Goal: Task Accomplishment & Management: Complete application form

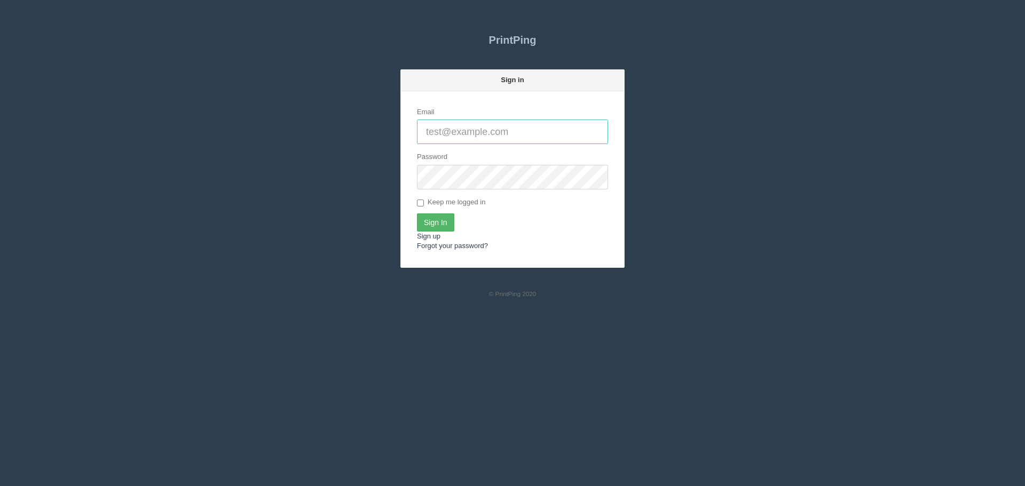
type input "[PERSON_NAME][EMAIL_ADDRESS][DOMAIN_NAME]"
click at [439, 224] on input "Sign In" at bounding box center [435, 223] width 37 height 18
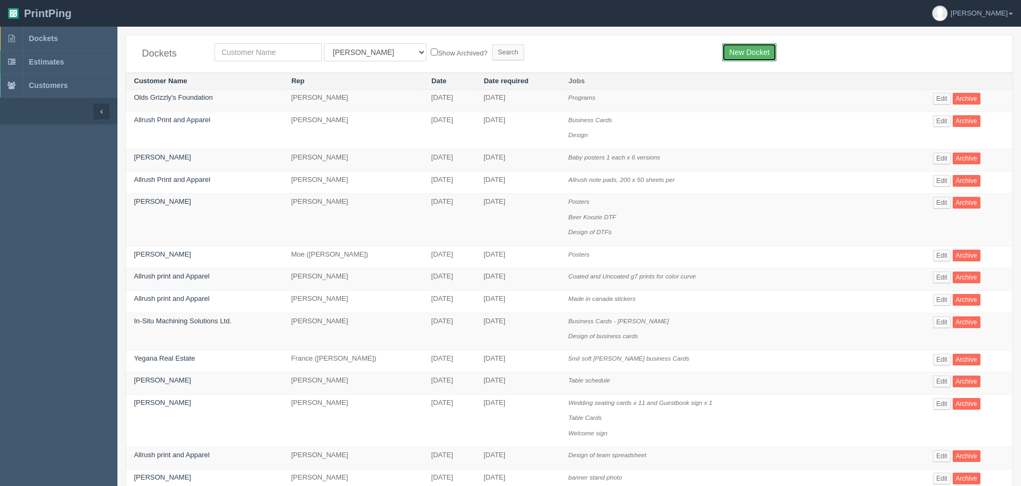
click at [754, 52] on link "New Docket" at bounding box center [749, 52] width 54 height 18
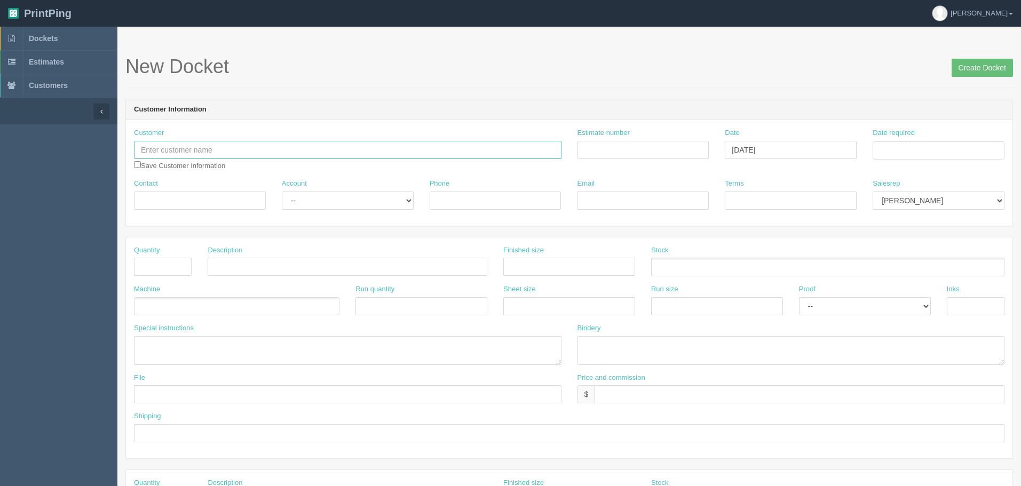
click at [233, 147] on input "text" at bounding box center [348, 150] width 428 height 18
click at [273, 144] on input "text" at bounding box center [348, 150] width 428 height 18
click at [316, 158] on input "text" at bounding box center [348, 150] width 428 height 18
paste input "Canadian Thoroughbred Horse Society"
type input "Canadian Thoroughbred Horse Society"
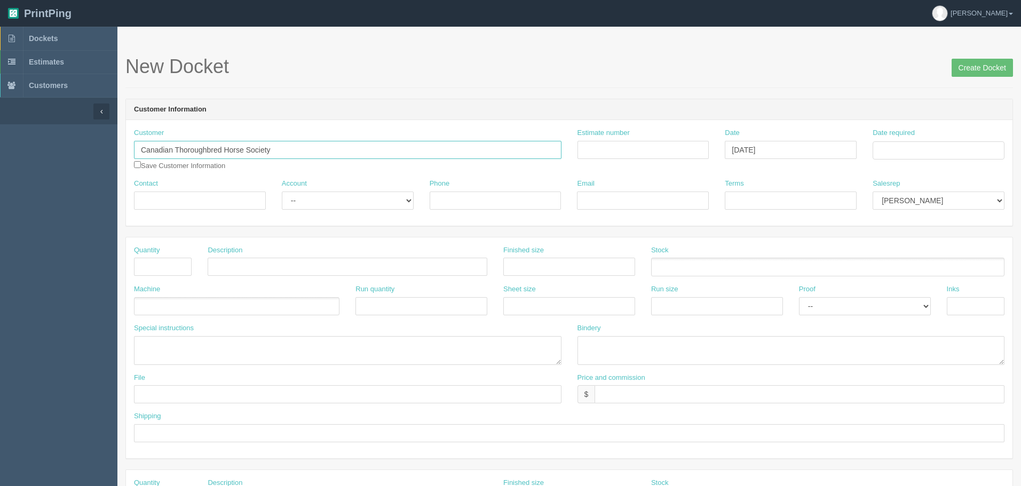
type input "[PERSON_NAME]"
type input "[PHONE_NUMBER]"
type input "[EMAIL_ADDRESS][DOMAIN_NAME]"
type input "Due on receipt"
type input "Canadian Thoroughbred Horse Society"
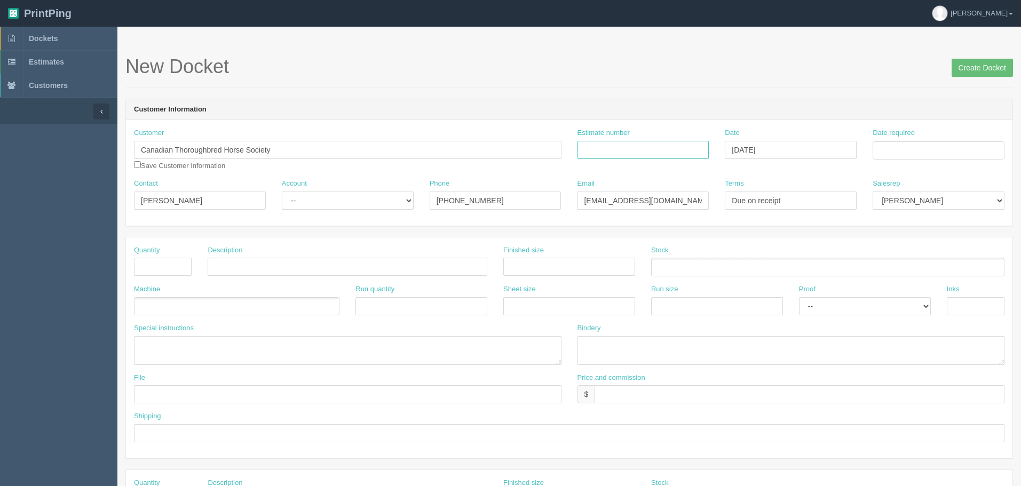
click at [636, 146] on input "Estimate number" at bounding box center [644, 150] width 132 height 18
click at [665, 152] on input "Estimate number" at bounding box center [644, 150] width 132 height 18
type input "092717"
type input "[DATE]"
click at [961, 162] on div "Date required" at bounding box center [939, 148] width 148 height 40
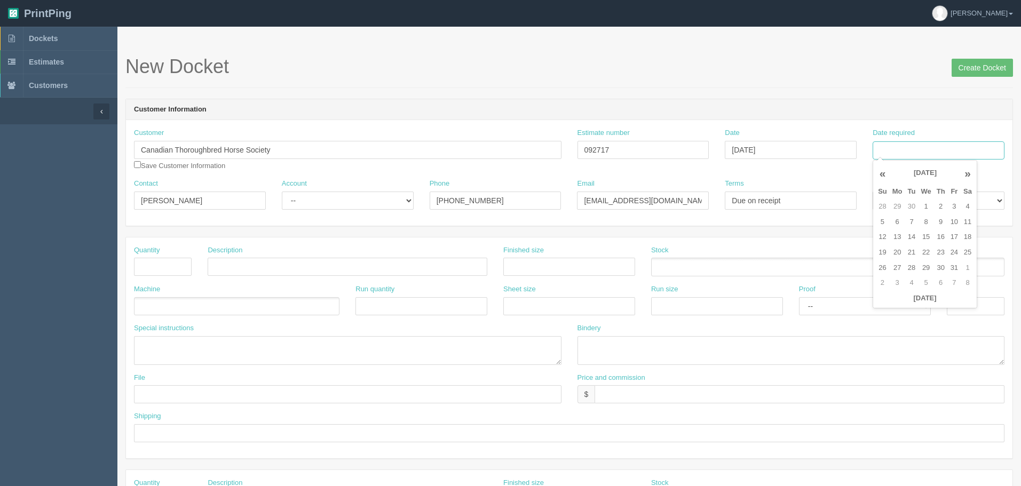
click at [962, 151] on input "Date required" at bounding box center [939, 150] width 132 height 18
click at [914, 212] on td "30" at bounding box center [911, 206] width 13 height 15
click at [955, 270] on td "3" at bounding box center [954, 268] width 13 height 15
type input "[DATE]"
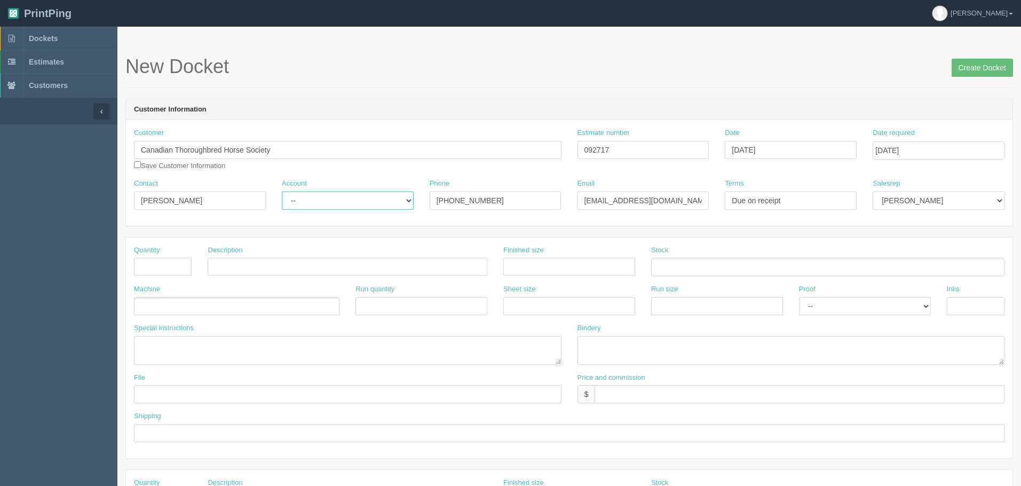
click at [332, 202] on select "-- Existing Client Allrush Client Rep Client" at bounding box center [348, 201] width 132 height 18
click at [349, 199] on select "-- Existing Client Allrush Client Rep Client" at bounding box center [348, 201] width 132 height 18
select select "Allrush Client"
click at [282, 192] on select "-- Existing Client Allrush Client Rep Client" at bounding box center [348, 201] width 132 height 18
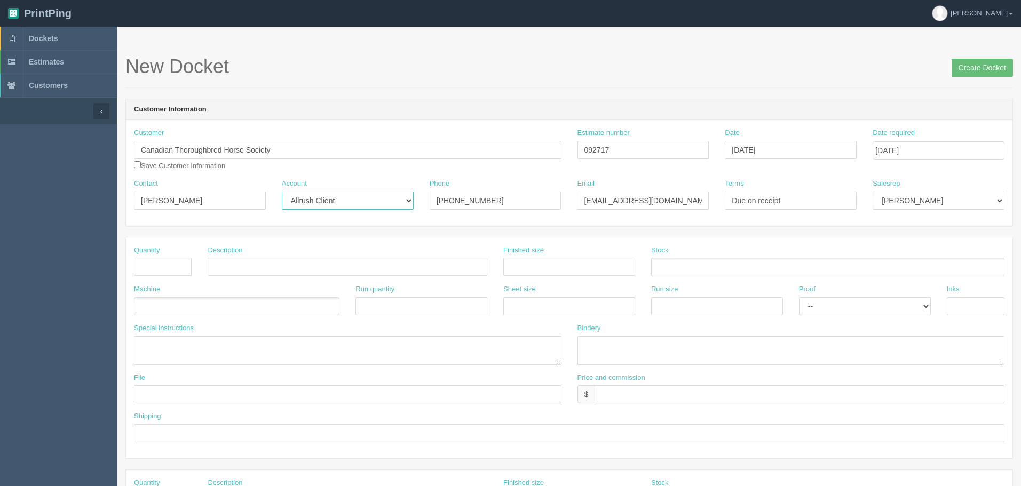
click at [393, 201] on select "-- Existing Client Allrush Client Rep Client" at bounding box center [348, 201] width 132 height 18
click at [282, 192] on select "-- Existing Client Allrush Client Rep Client" at bounding box center [348, 201] width 132 height 18
drag, startPoint x: 669, startPoint y: 198, endPoint x: 549, endPoint y: 195, distance: 120.2
click at [549, 195] on div "Contact [PERSON_NAME] Account -- Existing Client Allrush Client Rep Client Phon…" at bounding box center [569, 198] width 887 height 39
click at [786, 203] on input "Due on receipt" at bounding box center [791, 201] width 132 height 18
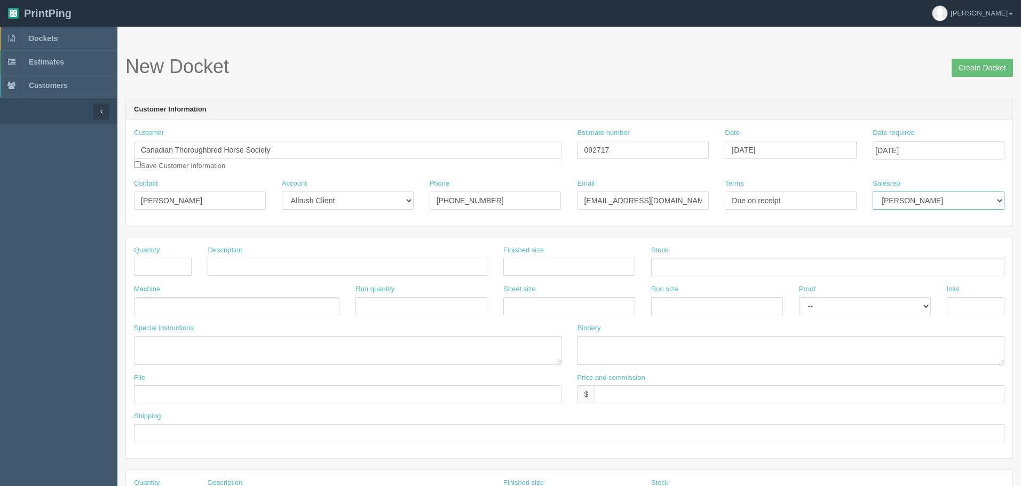
click at [913, 201] on select "[PERSON_NAME] Mikayla [PERSON_NAME] [PERSON_NAME] [PERSON_NAME] [PERSON_NAME] […" at bounding box center [939, 201] width 132 height 18
click at [898, 172] on div "Customer Canadian Thoroughbred Horse Society Canadian Thoroughbred Horse Societ…" at bounding box center [569, 153] width 887 height 51
click at [164, 265] on input "text" at bounding box center [163, 267] width 58 height 18
type input "1"
type input "Mesh Sponsorship Banner"
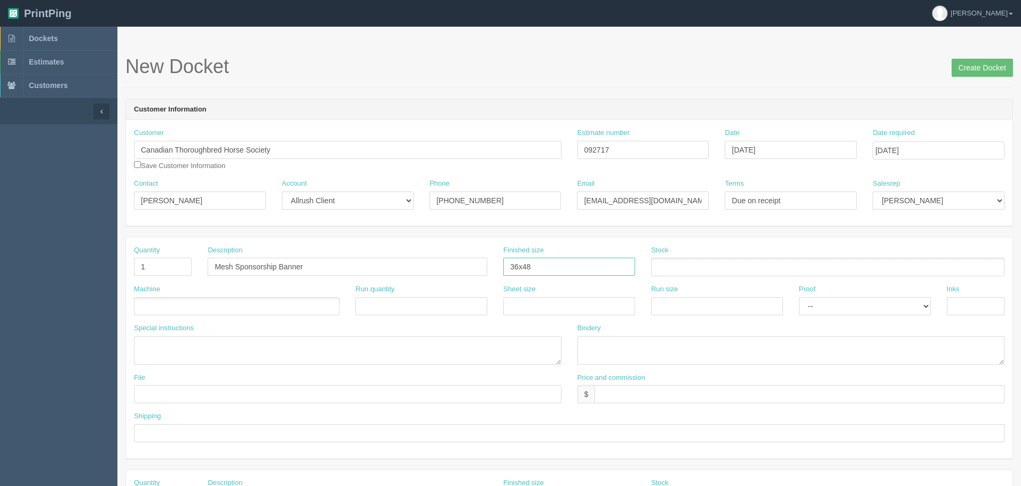
type input "36x48"
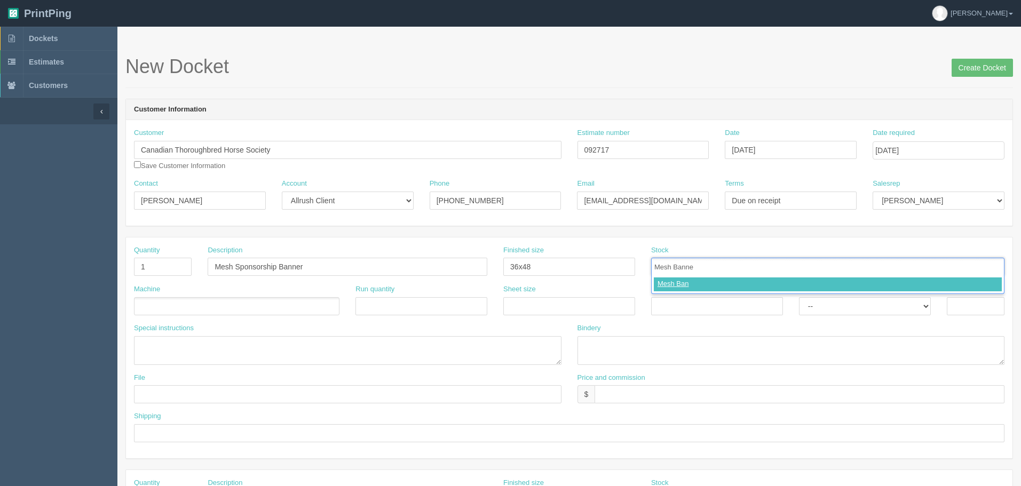
type input "Mesh Banner"
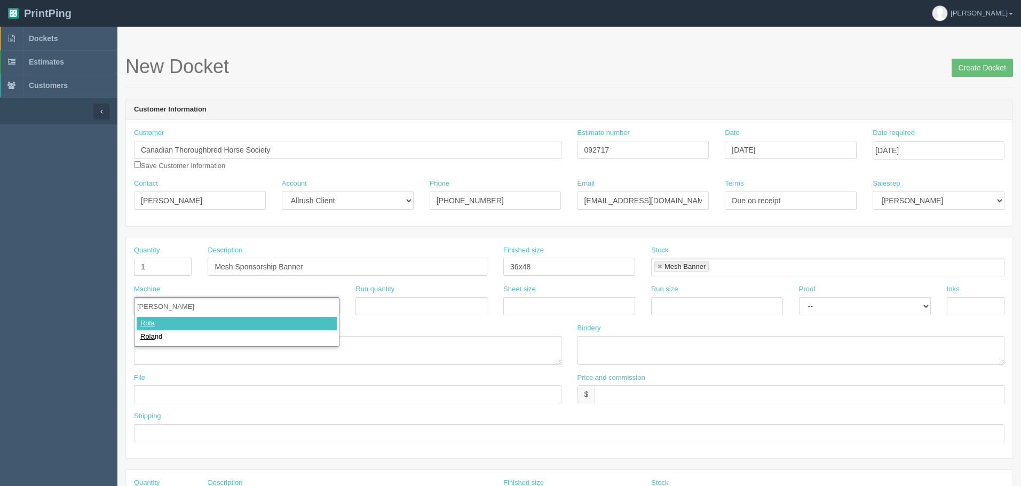
type input "[PERSON_NAME]"
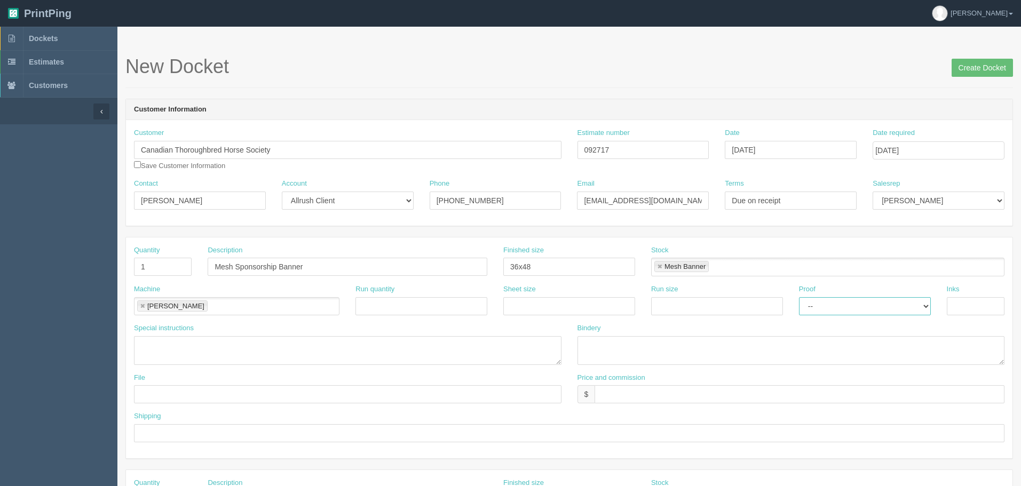
select select "Hard Copy"
type input "4/0"
click at [608, 345] on textarea at bounding box center [792, 350] width 428 height 29
click at [616, 343] on textarea at bounding box center [792, 350] width 428 height 29
type textarea "ARB #12646, Trim, Tape Hem, Grommet All around $35.92"
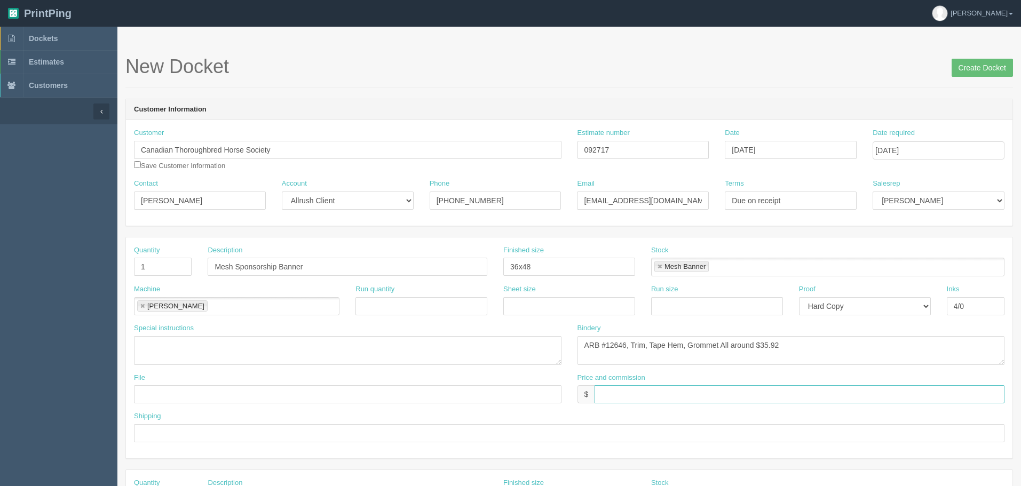
click at [626, 395] on input "text" at bounding box center [800, 394] width 410 height 18
type input "104.59 Teo$3.26 AR$35.95"
click at [349, 392] on input "text" at bounding box center [348, 394] width 428 height 18
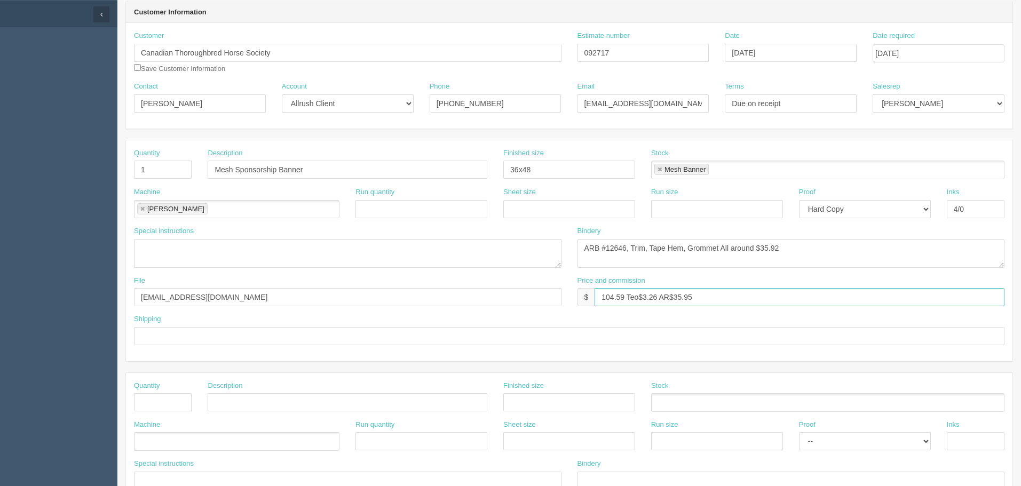
scroll to position [107, 0]
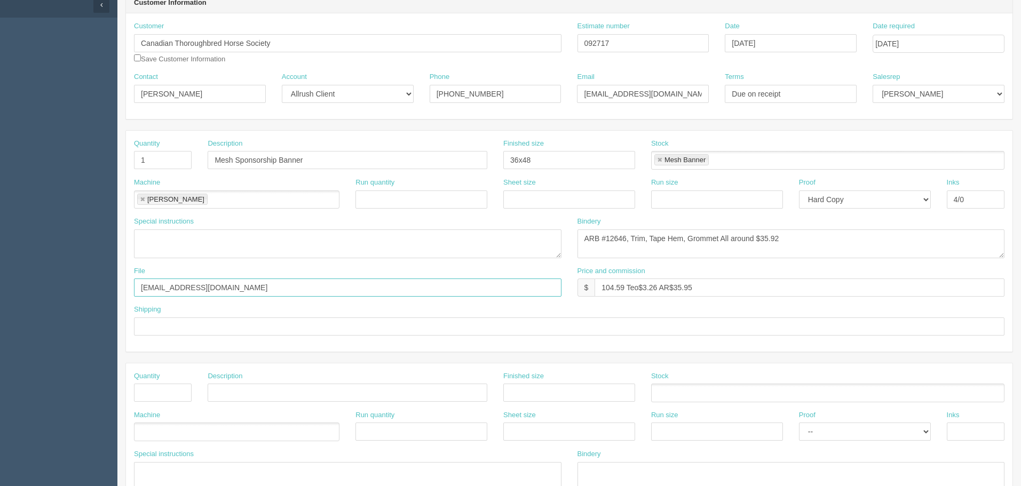
drag, startPoint x: 211, startPoint y: 289, endPoint x: 107, endPoint y: 288, distance: 103.6
click at [107, 288] on section "Dockets Estimates Customers" at bounding box center [510, 391] width 1021 height 943
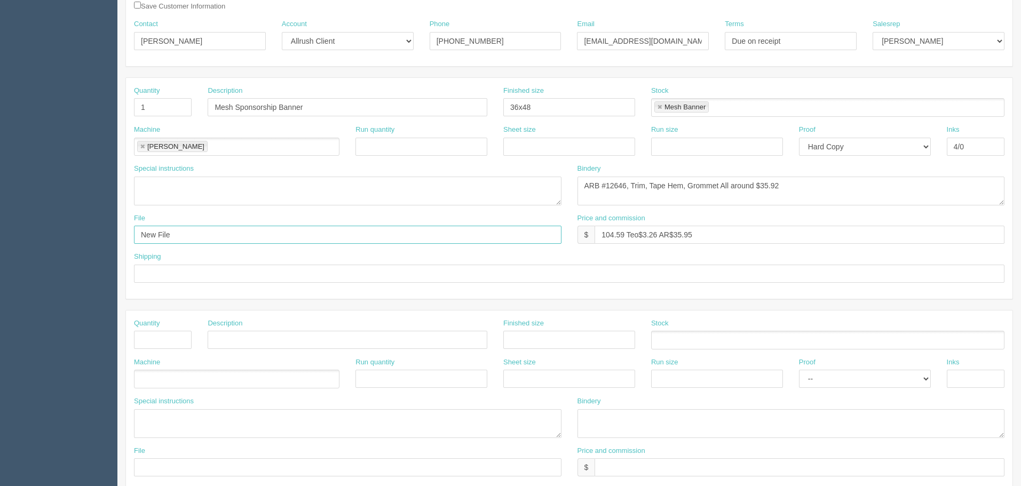
scroll to position [160, 0]
type input "New File"
click at [174, 336] on input "text" at bounding box center [163, 339] width 58 height 18
type input "1"
type input "Design"
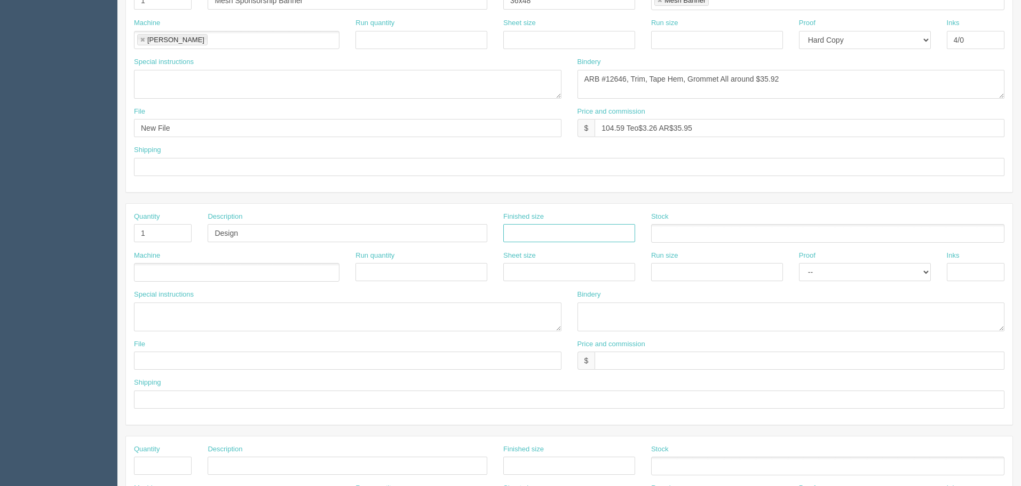
scroll to position [267, 0]
click at [247, 273] on ul at bounding box center [237, 272] width 206 height 19
type input "Design"
click at [825, 273] on select "-- Email Hard Copy" at bounding box center [865, 272] width 132 height 18
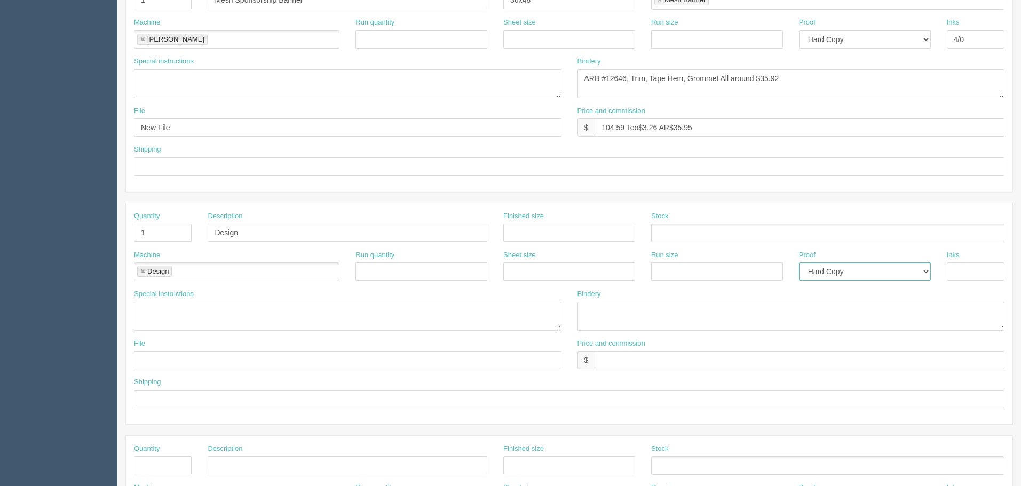
select select "Email"
click at [799, 263] on select "-- Email Hard Copy" at bounding box center [865, 272] width 132 height 18
click at [517, 354] on input "text" at bounding box center [348, 360] width 428 height 18
type input "[EMAIL_ADDRESS][DOMAIN_NAME]"
click at [291, 311] on textarea at bounding box center [348, 316] width 428 height 29
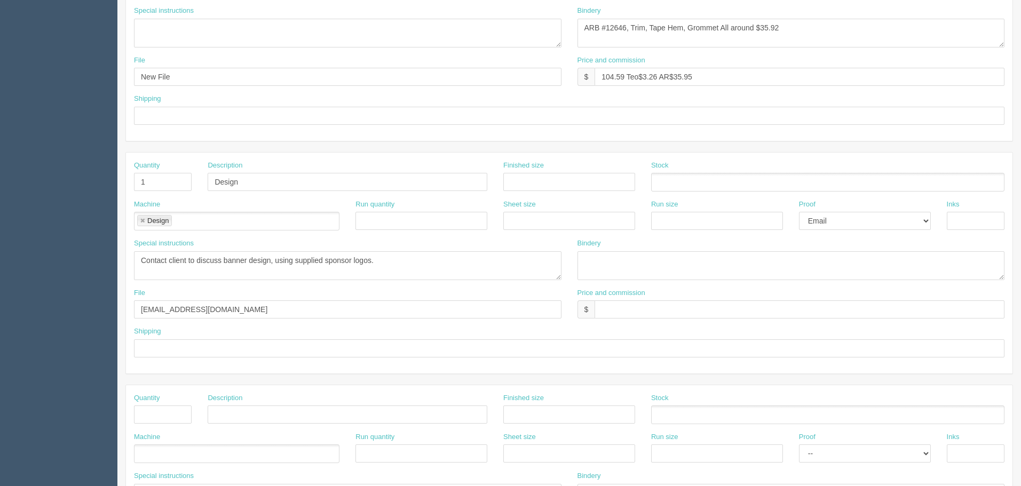
scroll to position [320, 0]
click at [392, 261] on textarea "Contact client to discuss banner design, using supplied sponsor logos." at bounding box center [348, 263] width 428 height 29
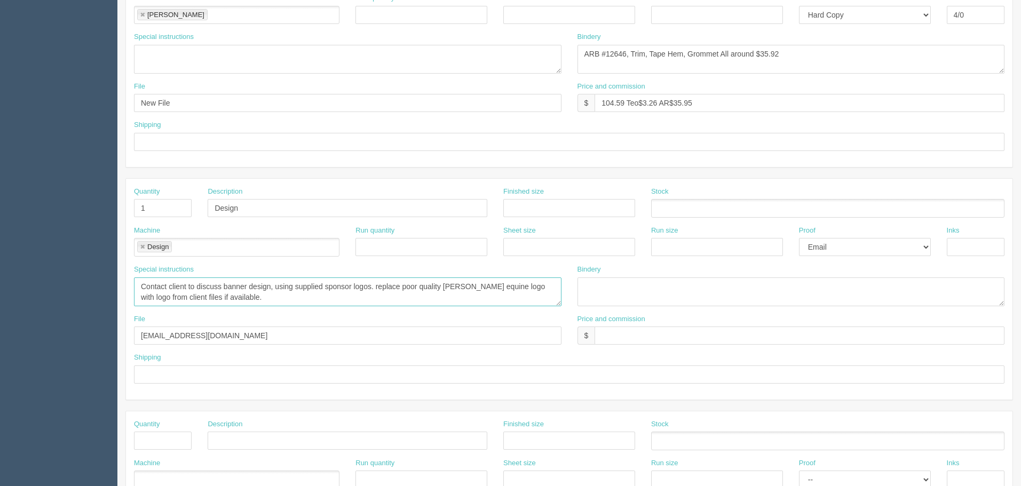
scroll to position [267, 0]
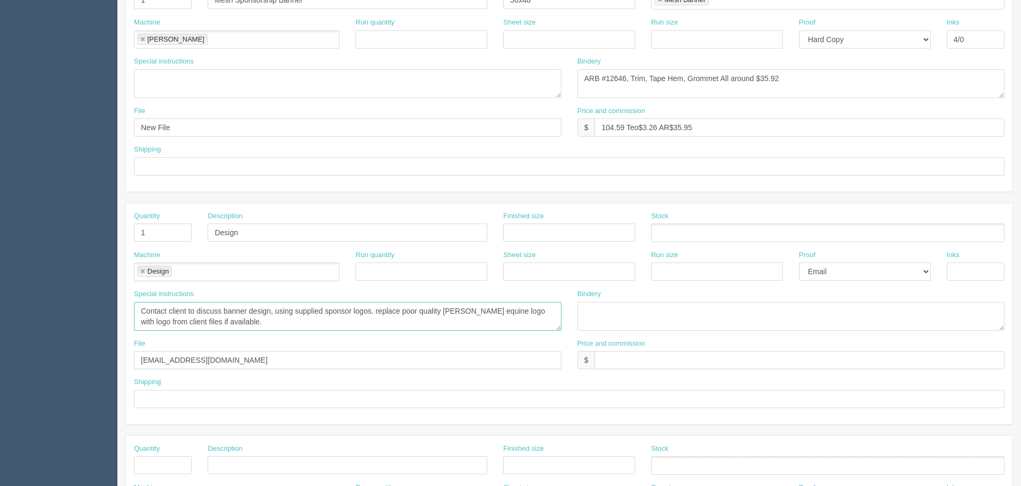
type textarea "Contact client to discuss banner design, using supplied sponsor logos. replace …"
click at [167, 164] on input "text" at bounding box center [569, 166] width 871 height 18
type input "Call for pick up"
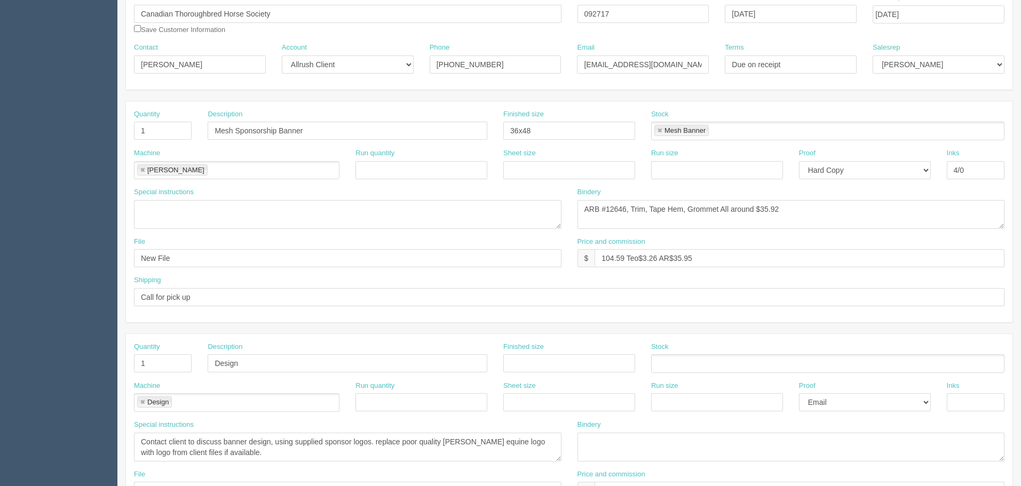
scroll to position [160, 0]
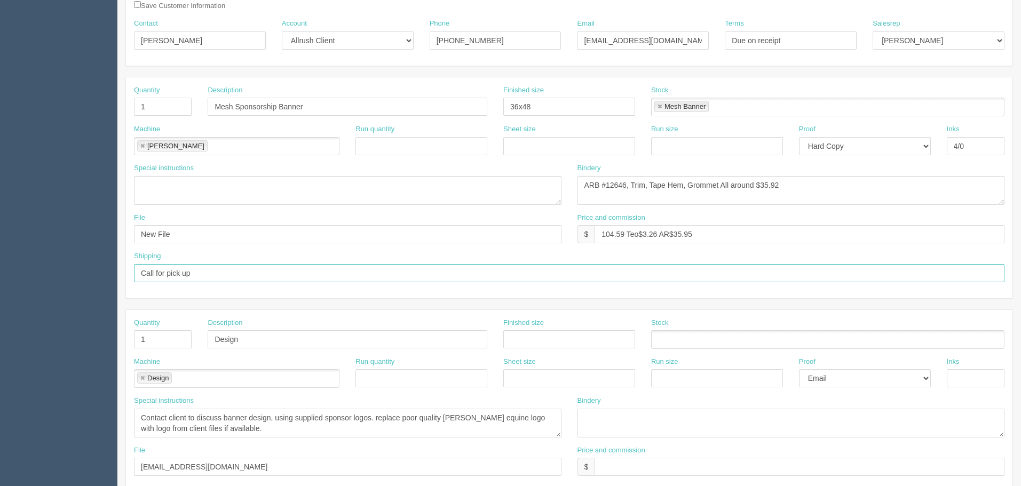
click at [215, 278] on input "Call for pick up" at bounding box center [569, 273] width 871 height 18
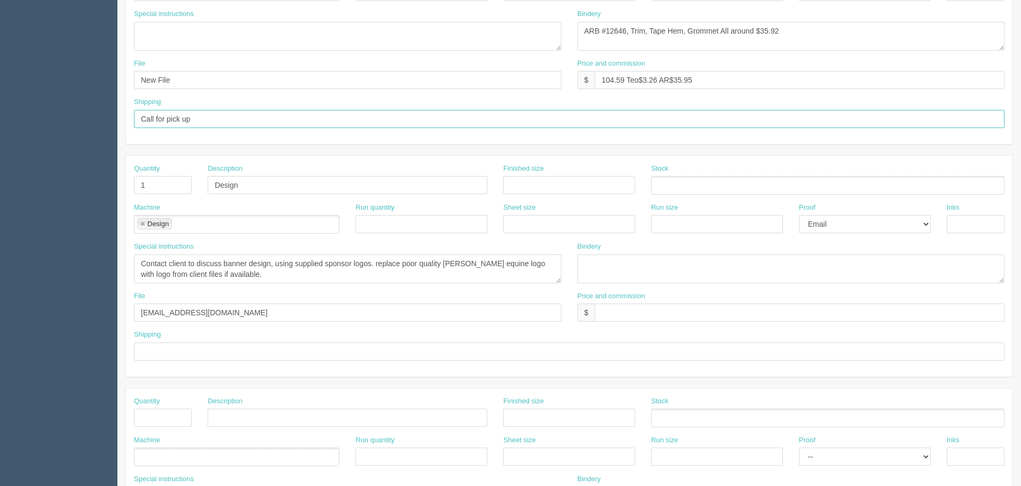
scroll to position [320, 0]
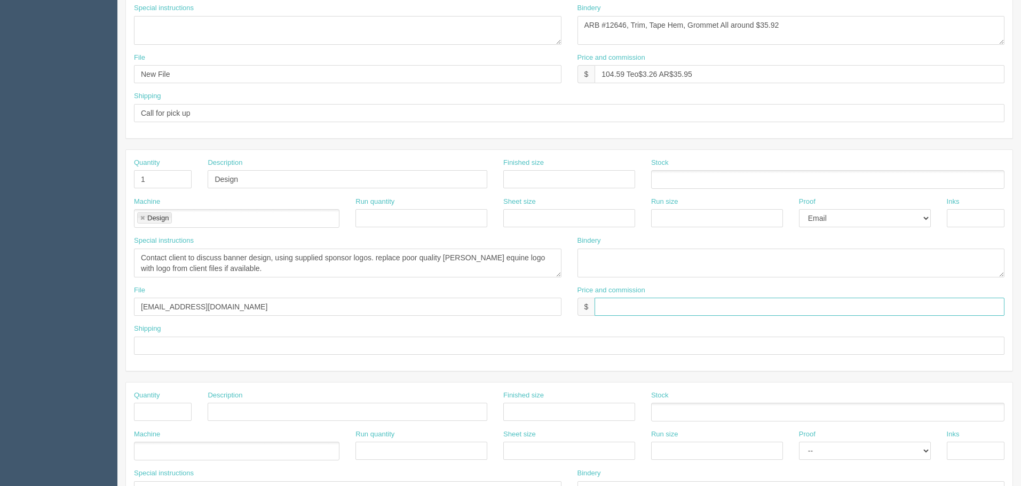
click at [605, 306] on input "text" at bounding box center [800, 307] width 410 height 18
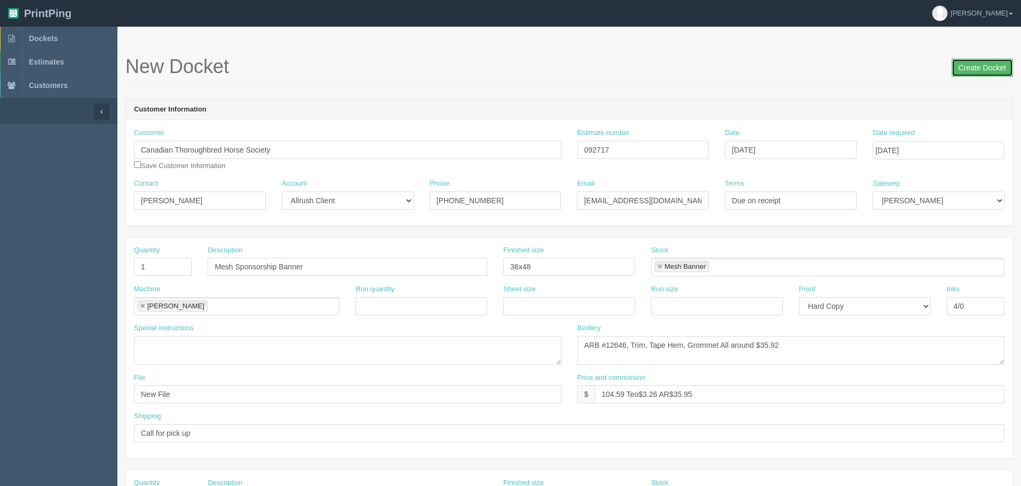
click at [971, 65] on input "Create Docket" at bounding box center [982, 68] width 61 height 18
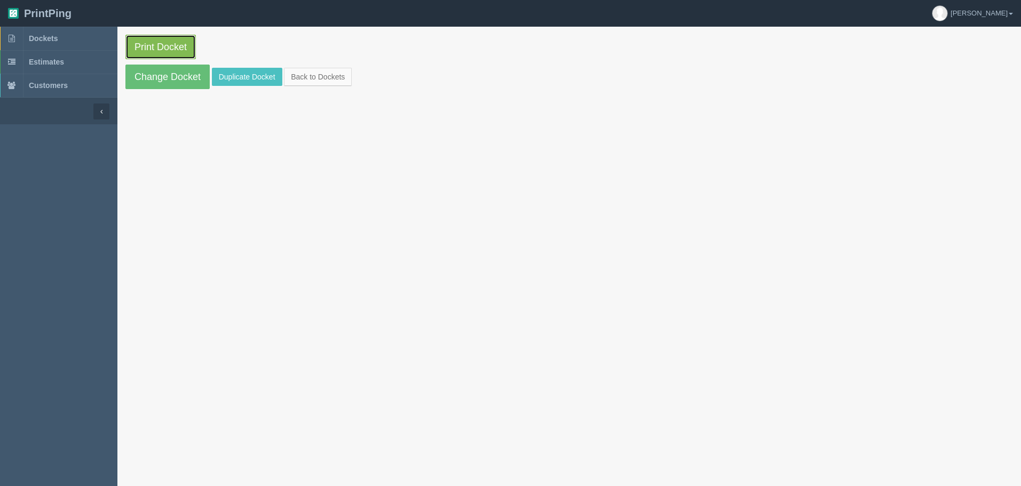
click at [181, 46] on link "Print Docket" at bounding box center [160, 47] width 70 height 25
